Goal: Information Seeking & Learning: Learn about a topic

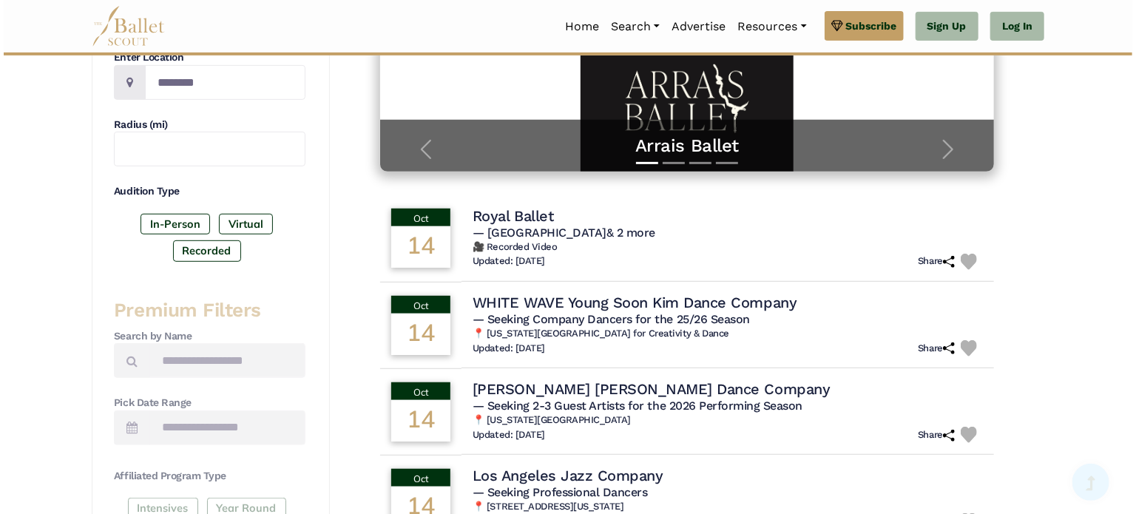
scroll to position [370, 0]
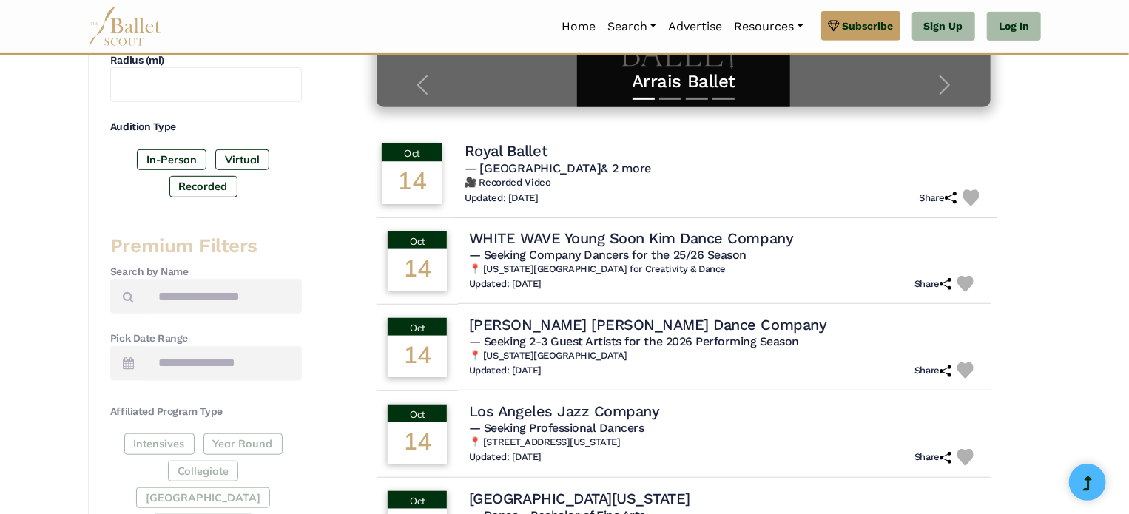
click at [509, 150] on h4 "Royal Ballet" at bounding box center [506, 151] width 82 height 20
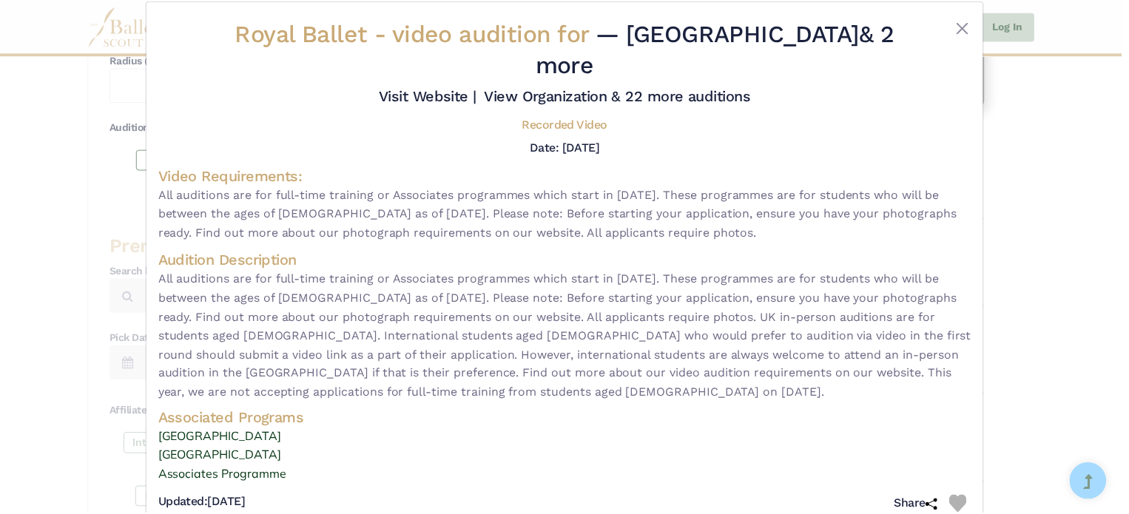
scroll to position [29, 0]
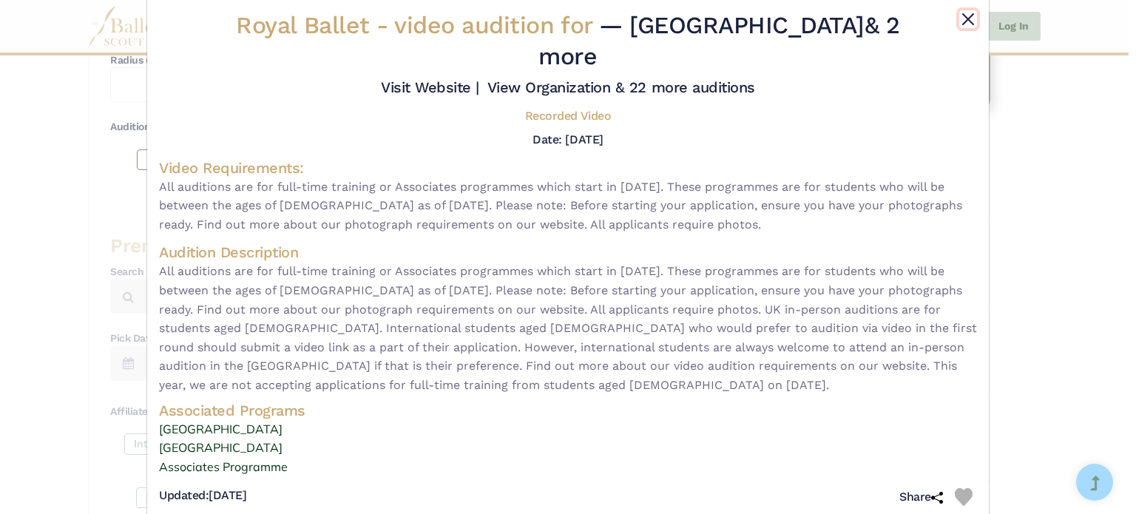
click at [968, 18] on button "Close" at bounding box center [968, 19] width 18 height 18
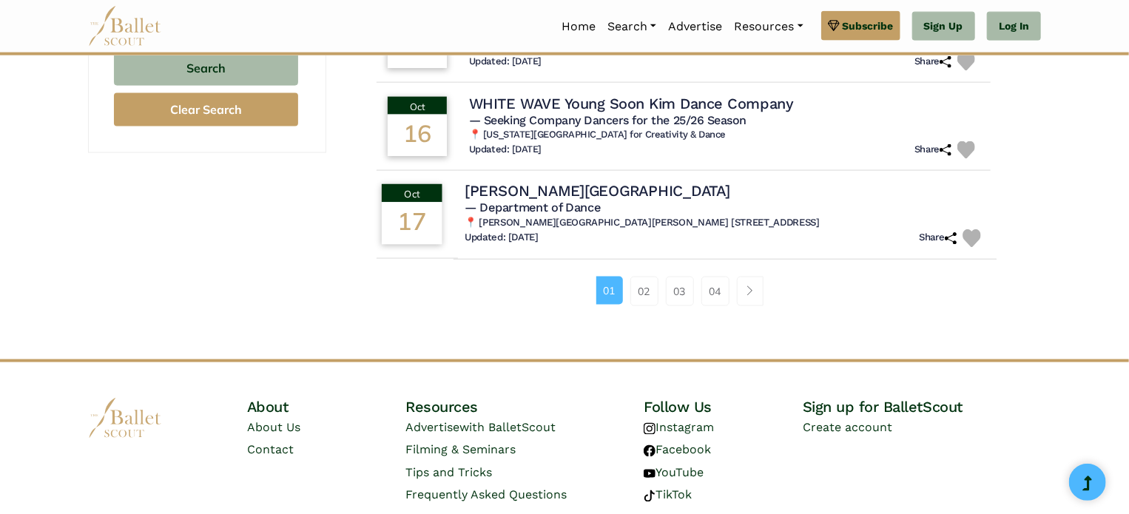
scroll to position [1036, 0]
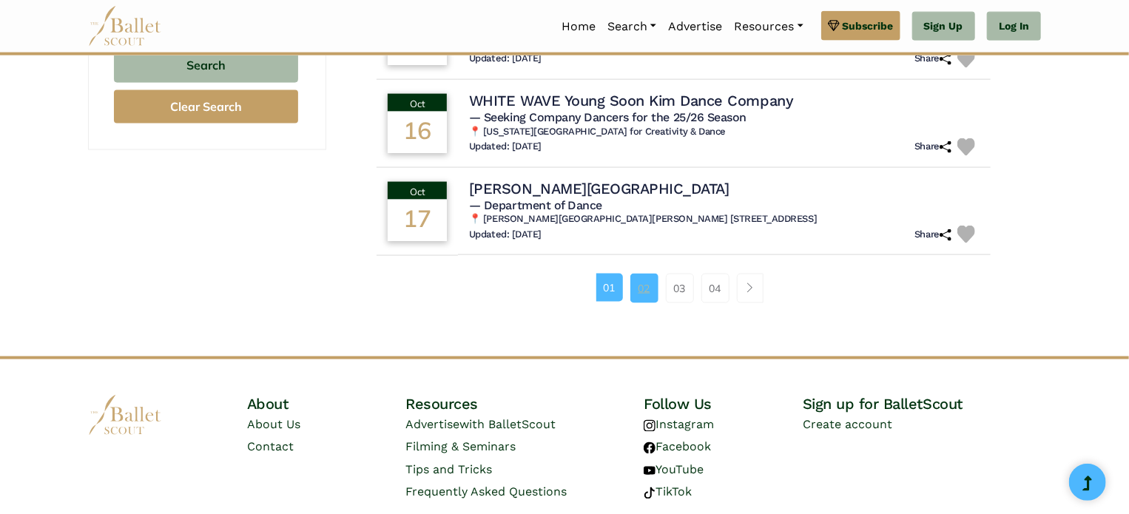
click at [644, 283] on link "02" at bounding box center [644, 289] width 28 height 30
